Goal: Task Accomplishment & Management: Manage account settings

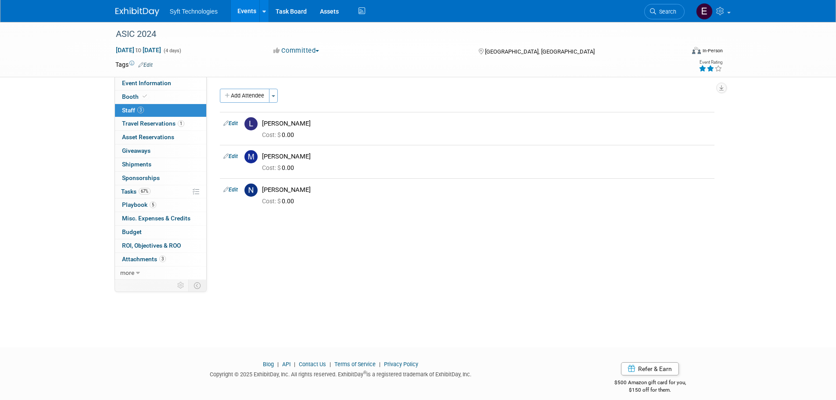
click at [234, 8] on link "Events" at bounding box center [247, 11] width 32 height 22
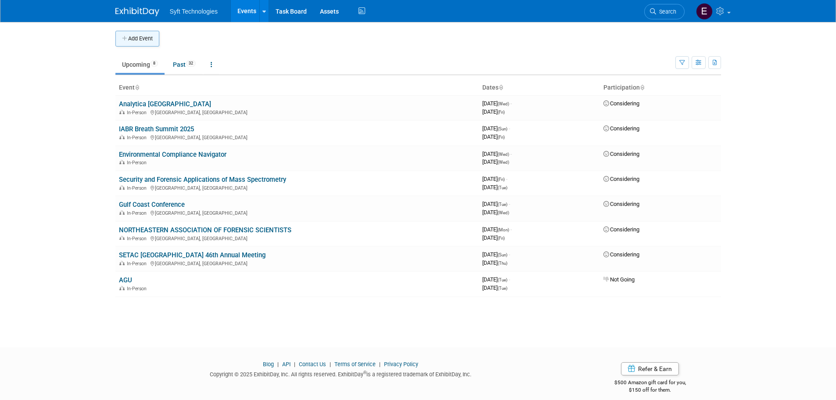
click at [131, 44] on button "Add Event" at bounding box center [137, 39] width 44 height 16
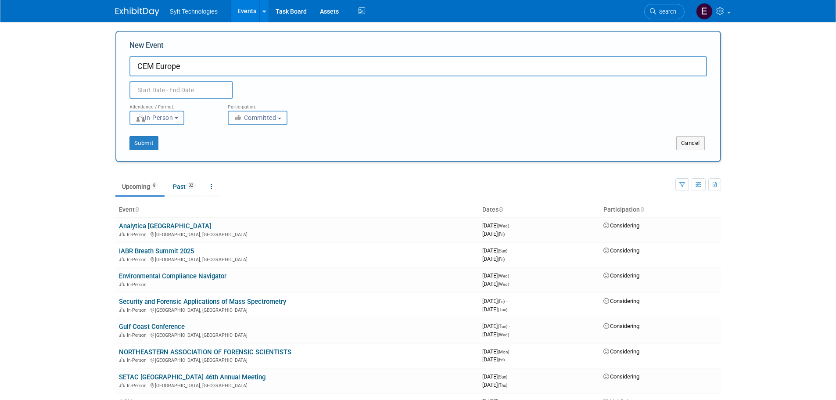
type input "CEM Europe"
click at [144, 96] on body "Syft Technologies Events Add Event Bulk Upload Events Shareable Event Boards Re…" at bounding box center [418, 200] width 836 height 400
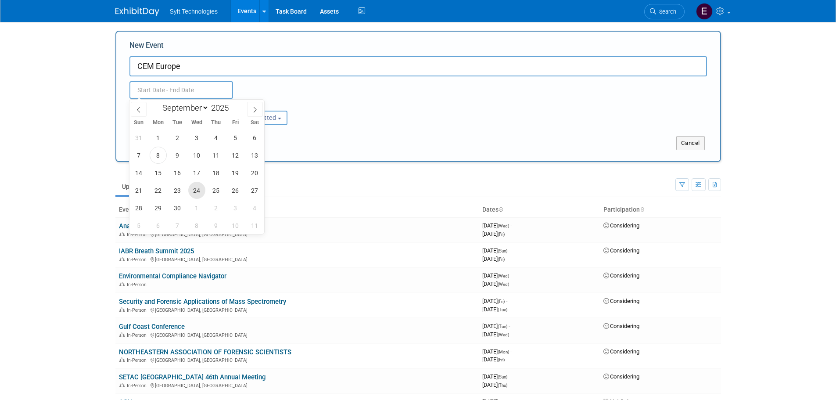
click at [201, 192] on span "24" at bounding box center [196, 190] width 17 height 17
click at [240, 194] on span "26" at bounding box center [235, 190] width 17 height 17
type input "Sep 24, 2025 to Sep 26, 2025"
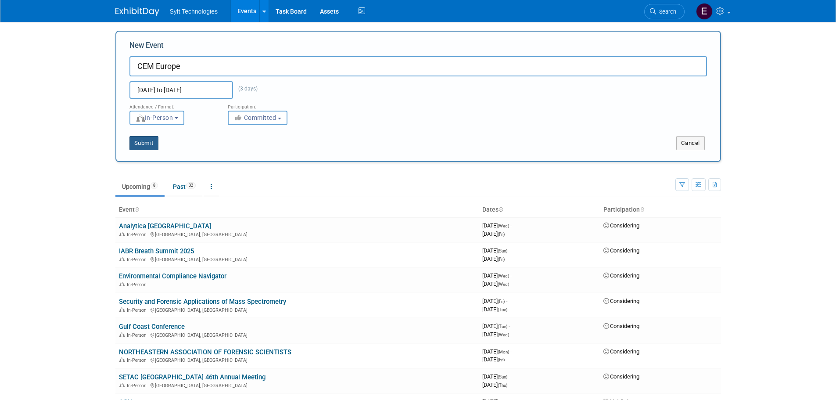
click at [152, 139] on button "Submit" at bounding box center [143, 143] width 29 height 14
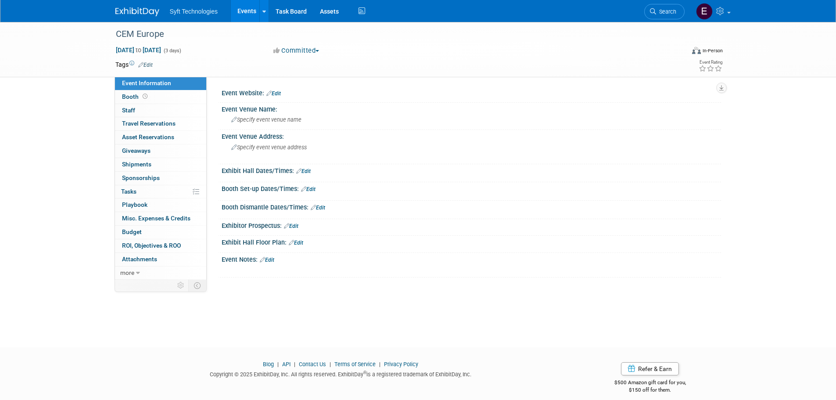
drag, startPoint x: 239, startPoint y: 90, endPoint x: 244, endPoint y: 91, distance: 4.9
click at [239, 90] on div "Event Website: Edit" at bounding box center [471, 91] width 499 height 11
click at [267, 93] on icon at bounding box center [268, 93] width 5 height 6
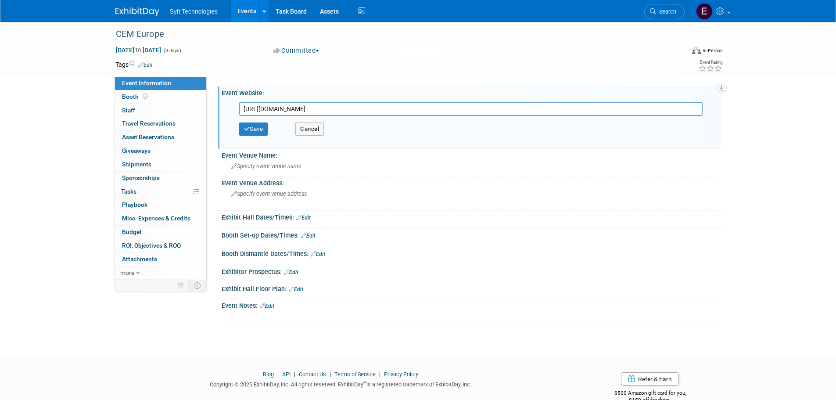
type input "[URL][DOMAIN_NAME]"
click at [260, 122] on div "Save Cancel" at bounding box center [473, 129] width 468 height 26
click at [258, 134] on button "Save" at bounding box center [253, 128] width 29 height 13
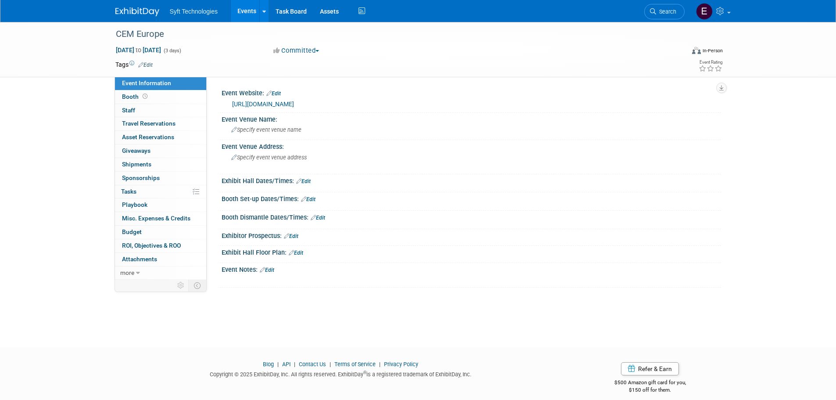
click at [270, 269] on link "Edit" at bounding box center [267, 270] width 14 height 6
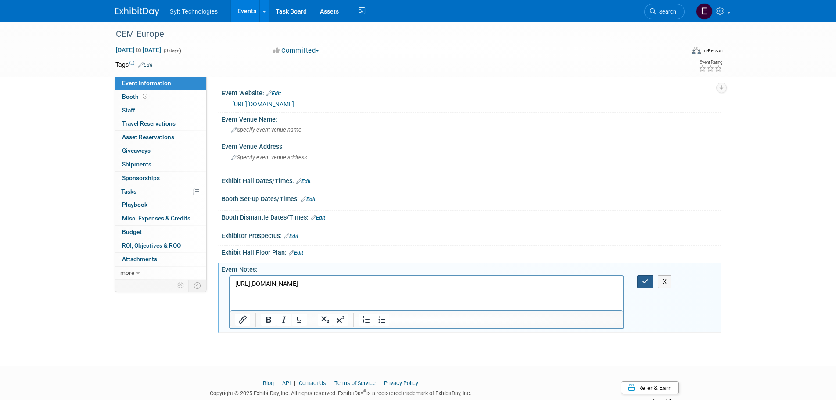
click at [643, 280] on icon "button" at bounding box center [645, 281] width 7 height 6
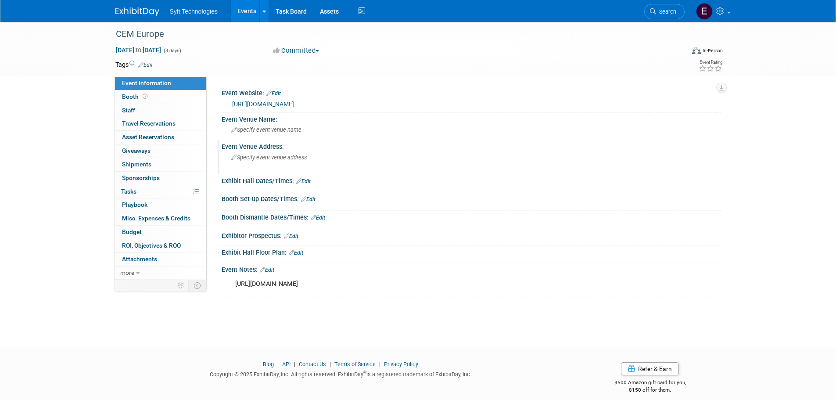
click at [271, 161] on div "Specify event venue address" at bounding box center [325, 160] width 195 height 20
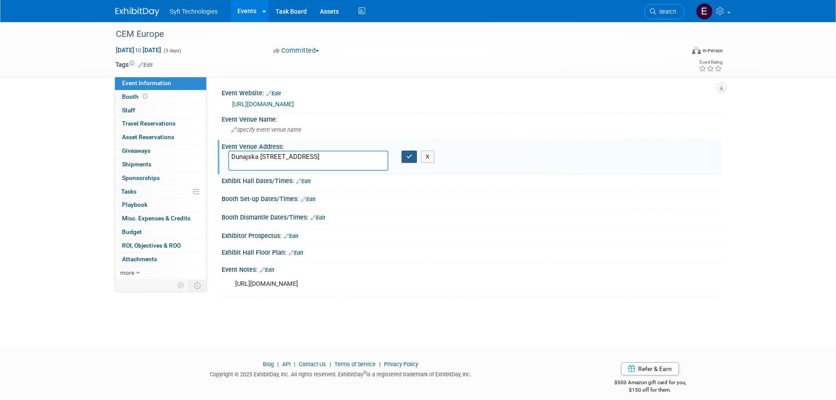
type textarea "Dunajska c. 18, 1000 Ljubljana, Slovenia"
click at [409, 156] on icon "button" at bounding box center [409, 157] width 6 height 6
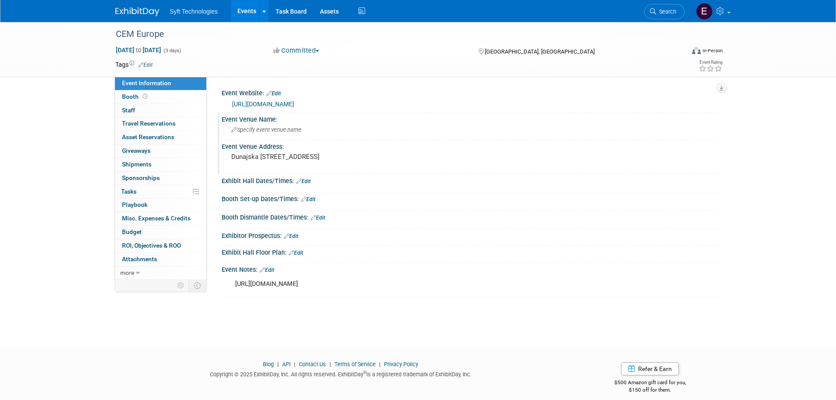
click at [235, 132] on icon at bounding box center [234, 130] width 6 height 6
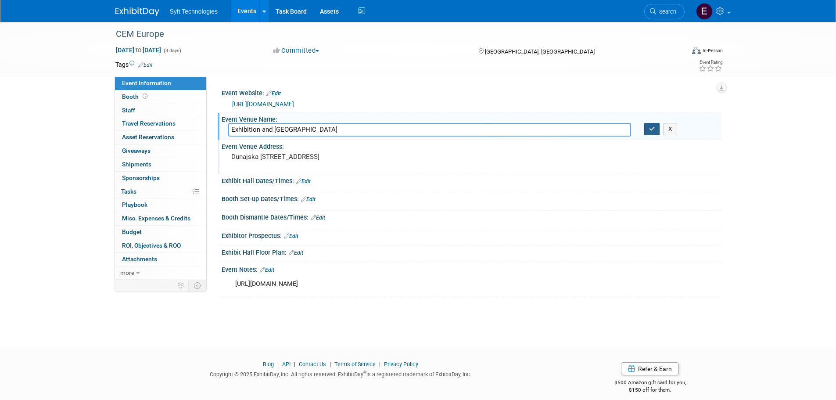
type input "Exhibition and Convention Centre"
click at [653, 130] on icon "button" at bounding box center [652, 129] width 6 height 6
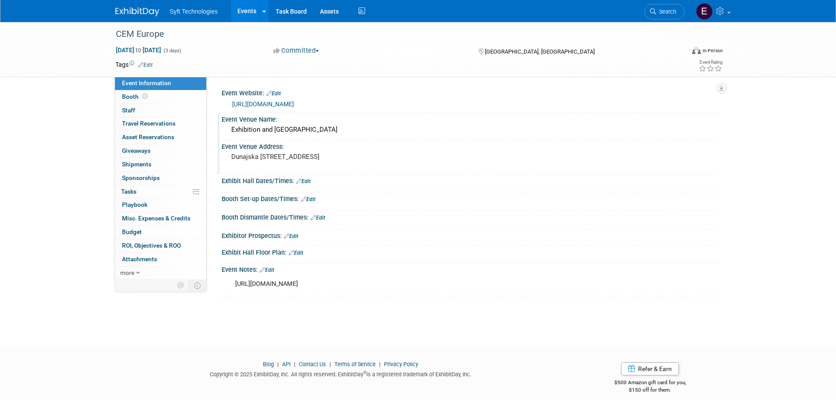
click at [251, 11] on link "Events" at bounding box center [247, 11] width 32 height 22
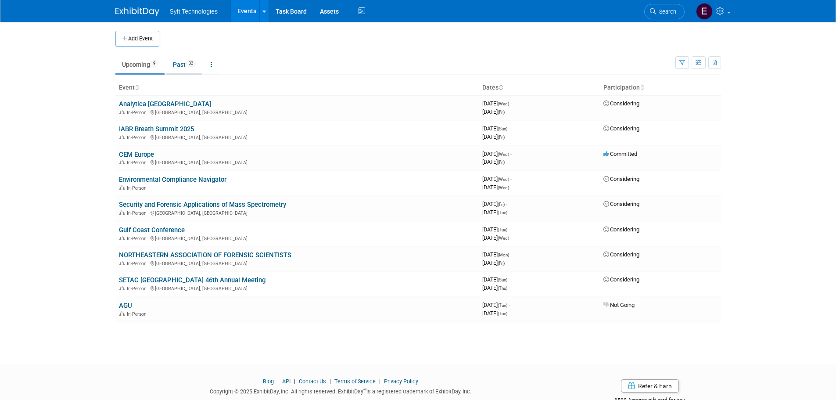
click at [177, 66] on link "Past 32" at bounding box center [184, 64] width 36 height 17
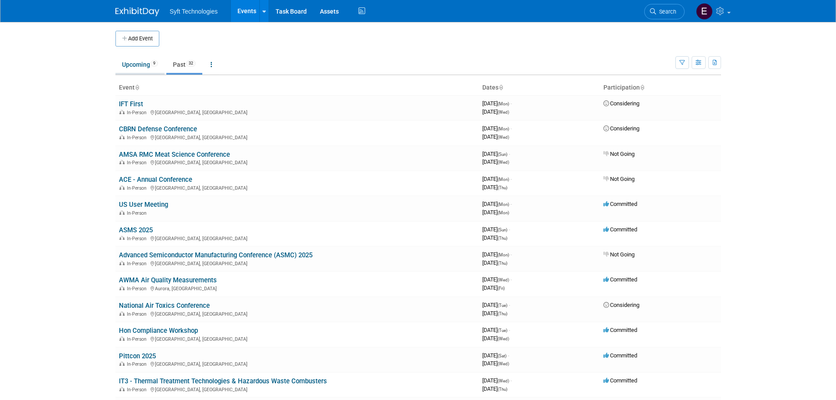
click at [137, 71] on link "Upcoming 9" at bounding box center [139, 64] width 49 height 17
